Goal: Find specific page/section: Find specific page/section

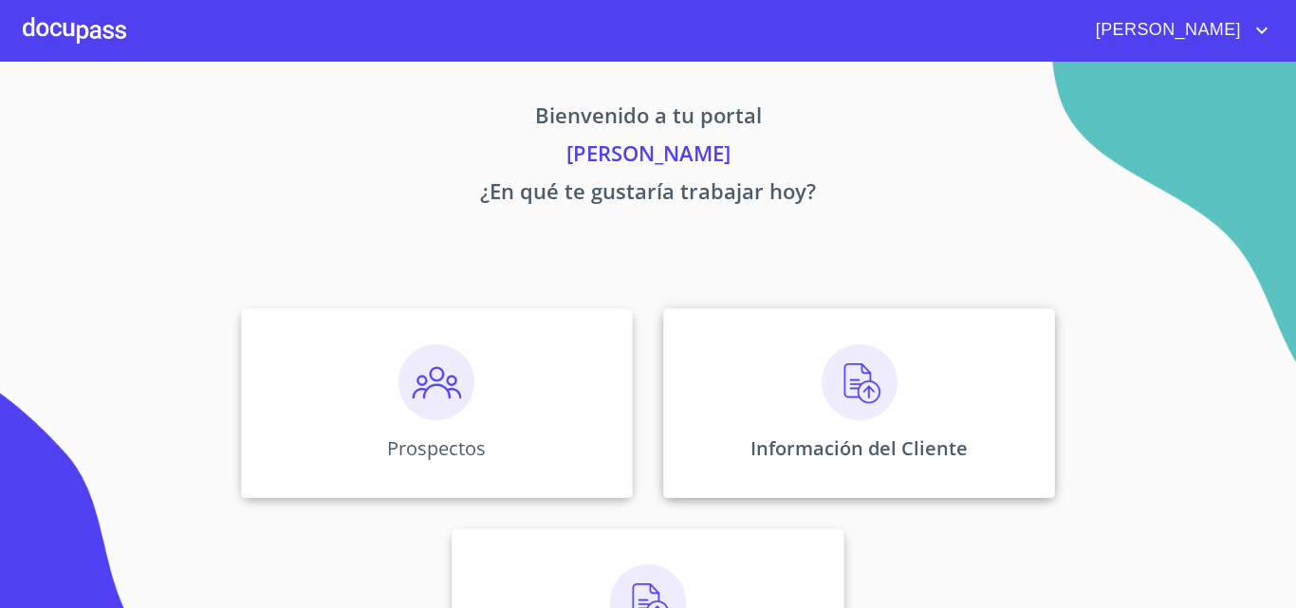
click at [877, 360] on img at bounding box center [859, 382] width 76 height 76
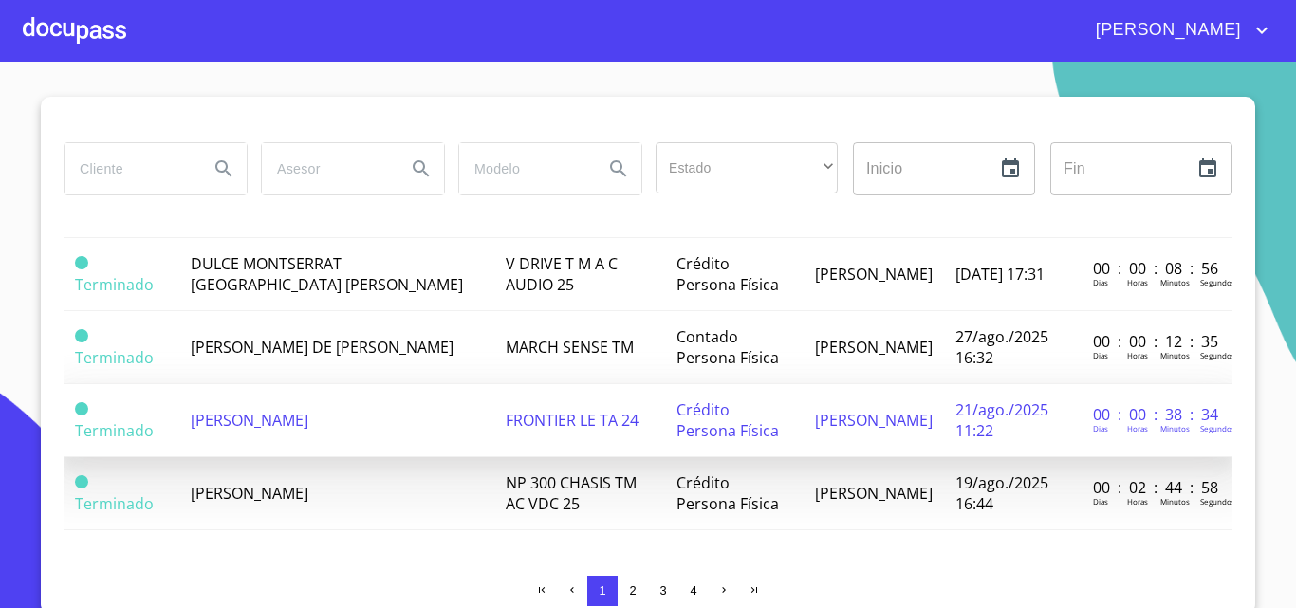
scroll to position [16, 0]
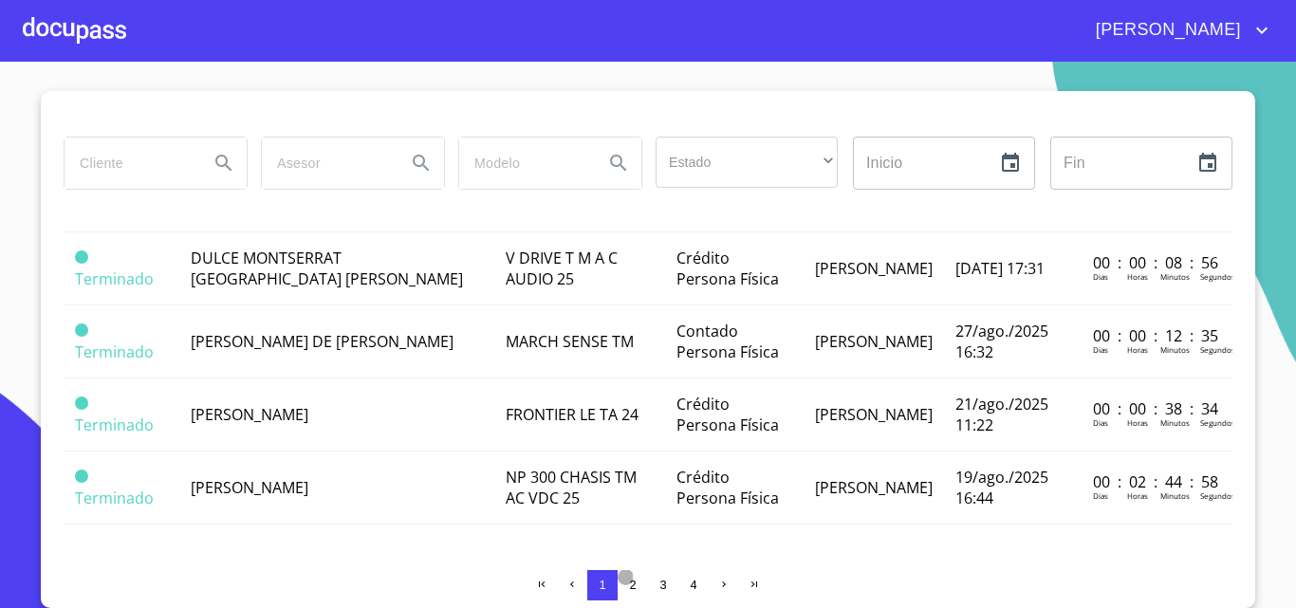
click at [634, 587] on button "2" at bounding box center [633, 585] width 30 height 30
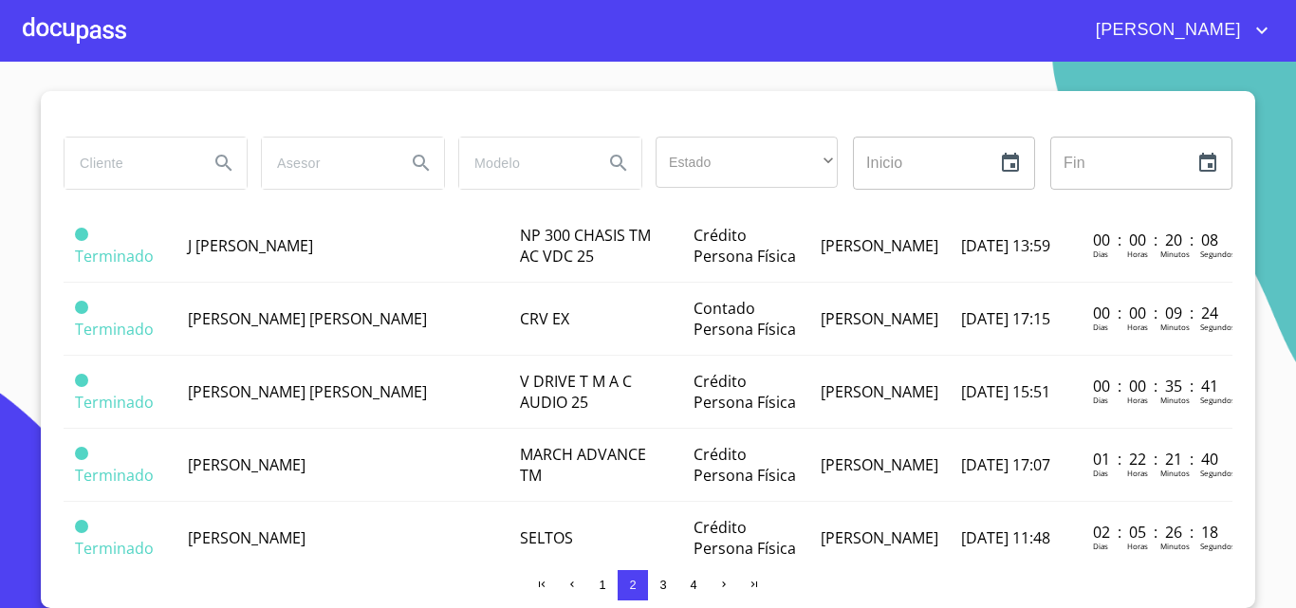
scroll to position [0, 0]
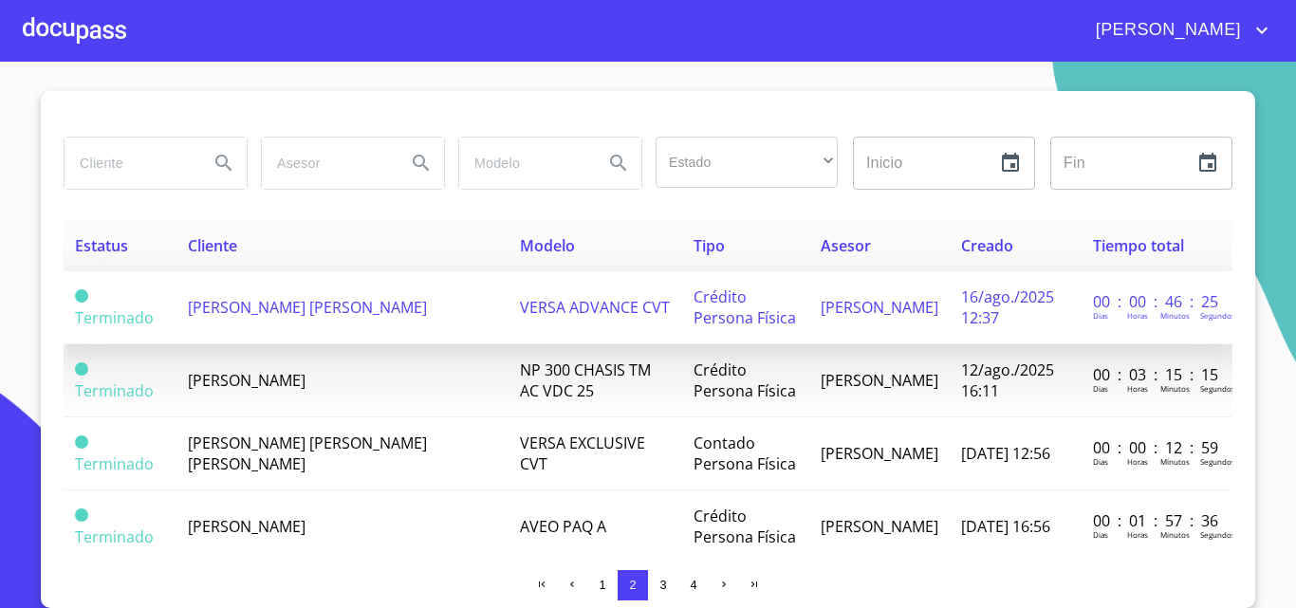
click at [261, 309] on span "[PERSON_NAME] [PERSON_NAME]" at bounding box center [307, 307] width 239 height 21
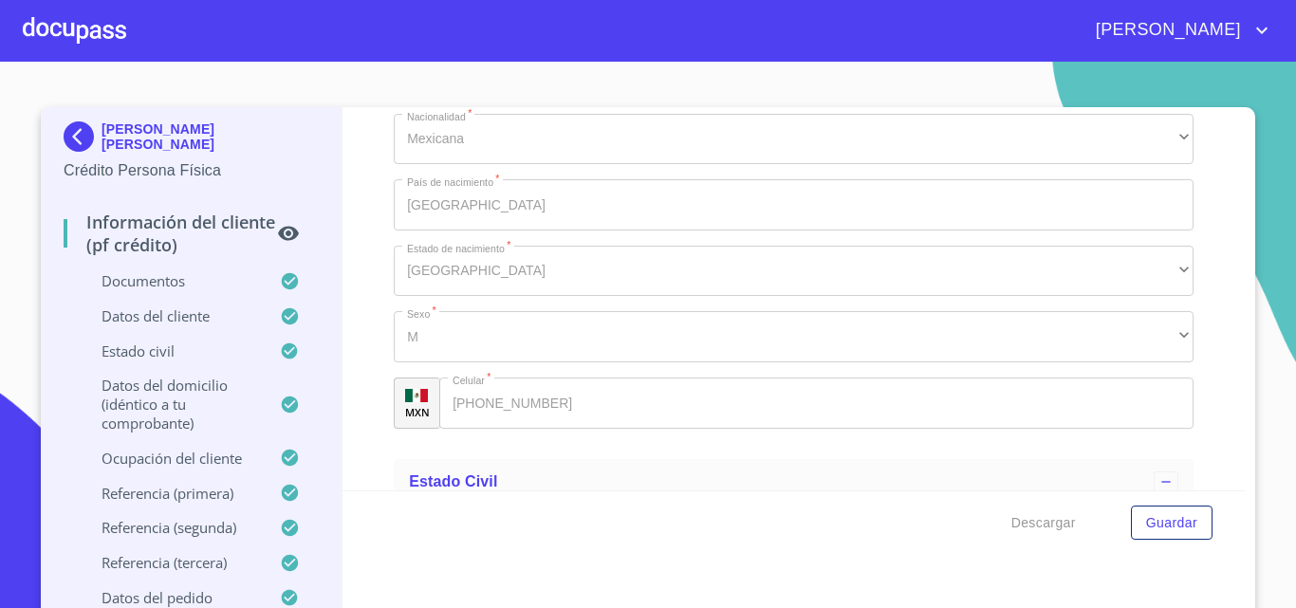
scroll to position [6545, 0]
click at [76, 28] on div at bounding box center [74, 30] width 103 height 61
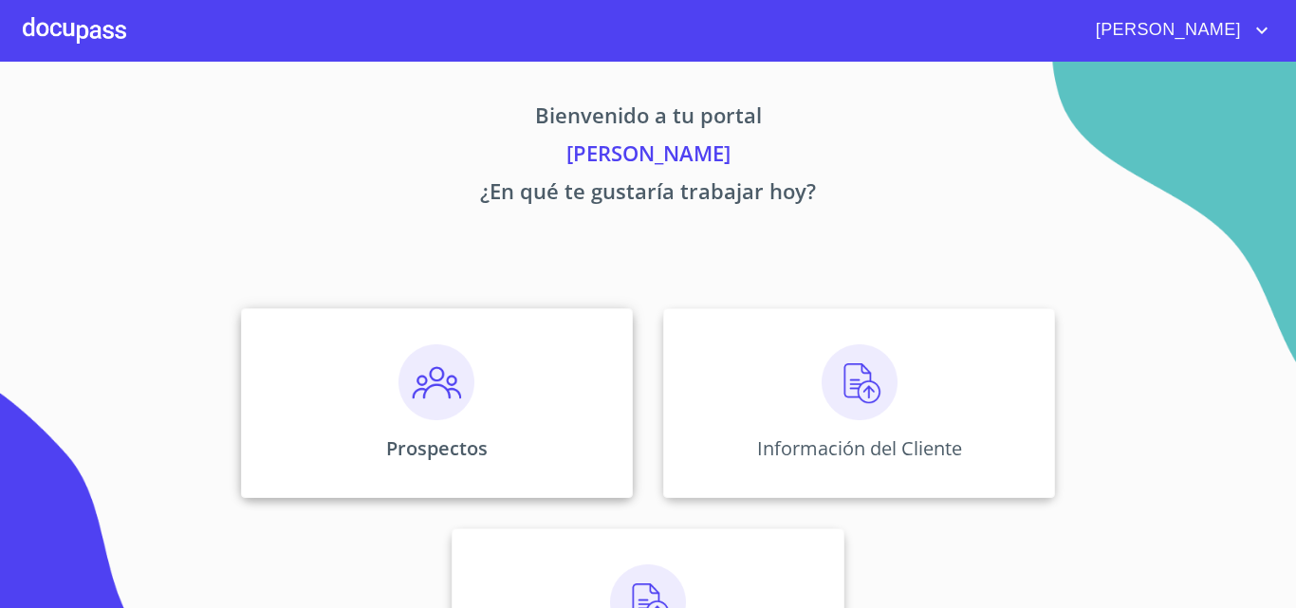
click at [390, 395] on div "Prospectos" at bounding box center [437, 403] width 392 height 190
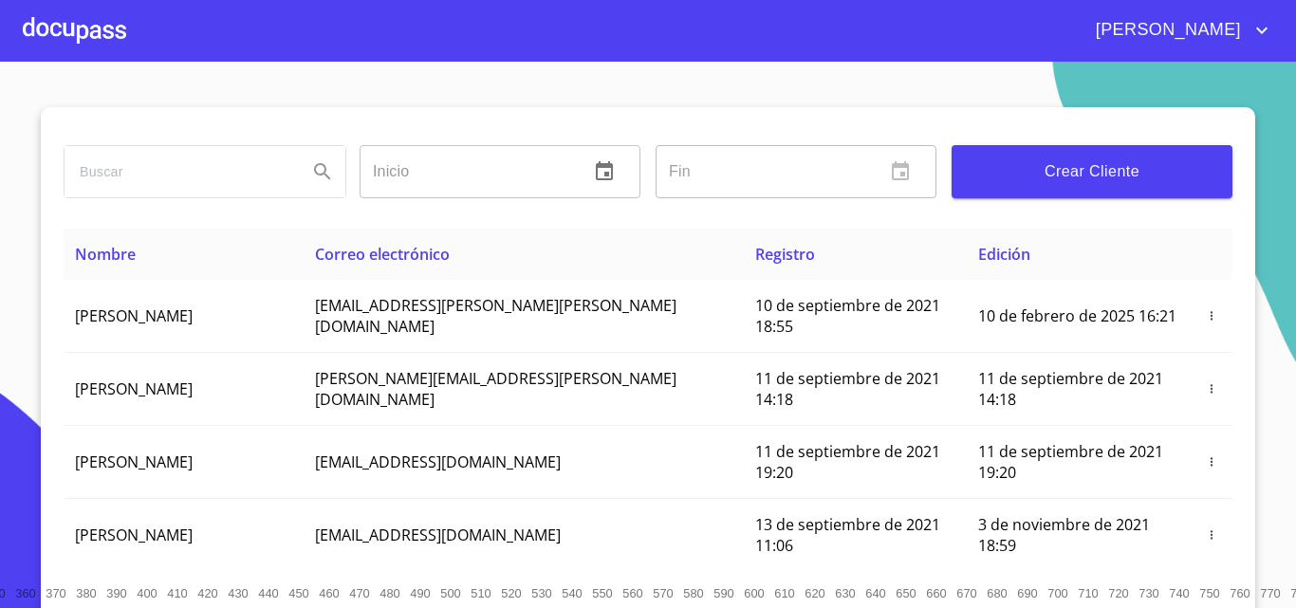
click at [193, 157] on input "search" at bounding box center [179, 171] width 228 height 51
type input "[PERSON_NAME] [PERSON_NAME]"
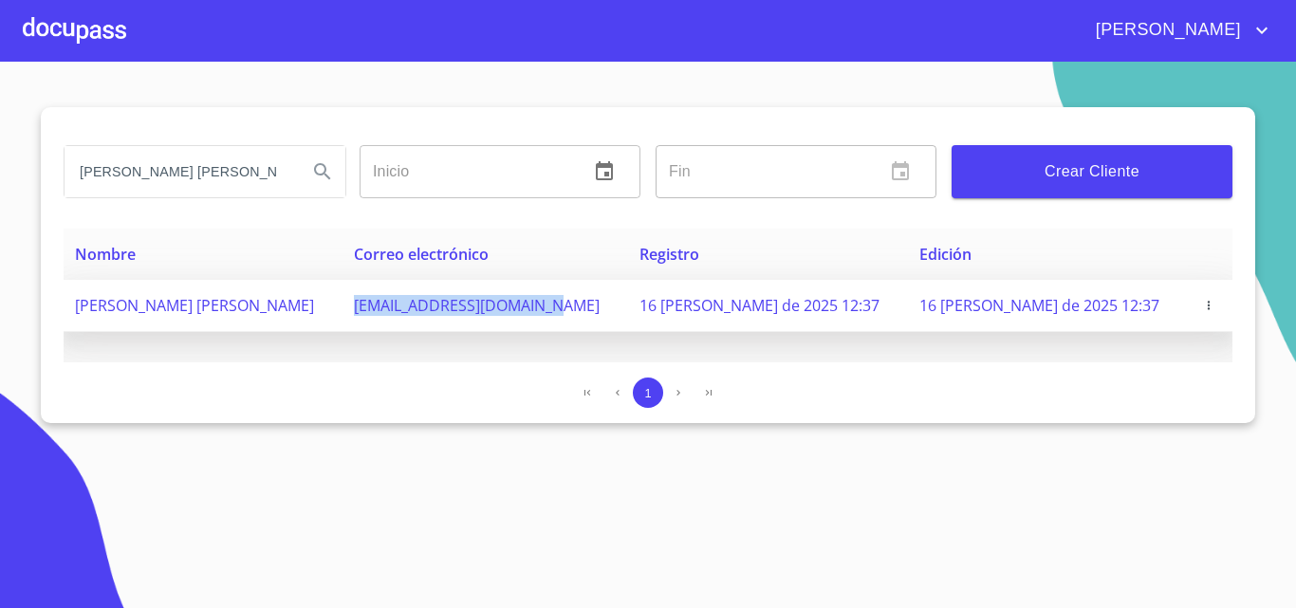
drag, startPoint x: 352, startPoint y: 306, endPoint x: 568, endPoint y: 308, distance: 216.3
click at [568, 308] on td "[EMAIL_ADDRESS][DOMAIN_NAME]" at bounding box center [485, 306] width 286 height 52
copy span "[EMAIL_ADDRESS][DOMAIN_NAME]"
